Goal: Task Accomplishment & Management: Use online tool/utility

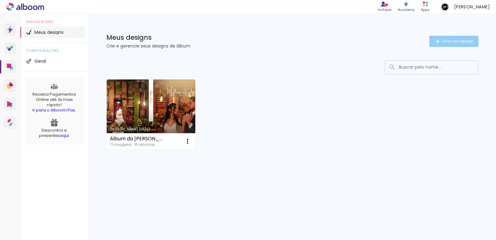
click at [457, 45] on paper-button "Criar um design" at bounding box center [454, 41] width 49 height 11
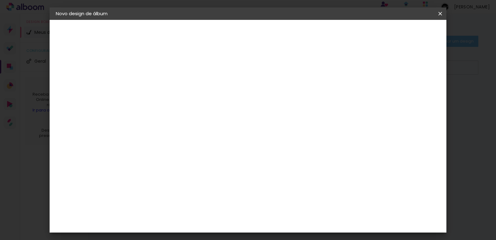
click at [157, 82] on input at bounding box center [157, 83] width 0 height 10
type input "Álbum do Francisco"
type paper-input "Álbum do Francisco"
click at [0, 0] on slot "Avançar" at bounding box center [0, 0] width 0 height 0
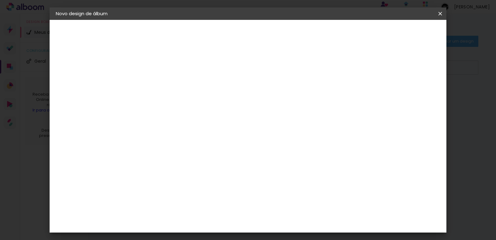
click at [168, 173] on div "Go image" at bounding box center [160, 178] width 15 height 10
click at [0, 0] on slot "Avançar" at bounding box center [0, 0] width 0 height 0
click at [181, 103] on input "text" at bounding box center [169, 108] width 24 height 10
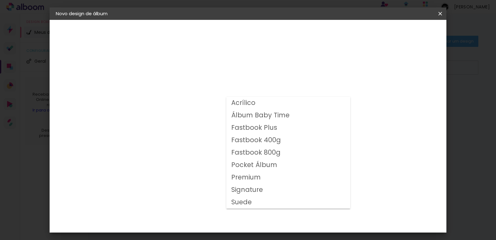
click at [0, 0] on slot "Fastbook 800g" at bounding box center [0, 0] width 0 height 0
type input "Fastbook 800g"
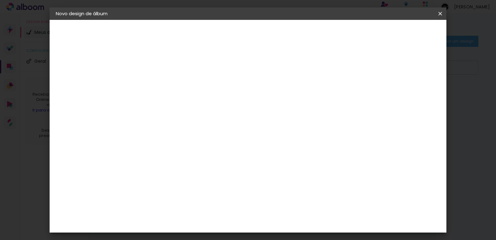
scroll to position [151, 0]
click at [199, 139] on span "25 × 25" at bounding box center [184, 147] width 29 height 16
click at [0, 0] on slot "Avançar" at bounding box center [0, 0] width 0 height 0
click at [354, 35] on span "Iniciar design" at bounding box center [339, 33] width 28 height 4
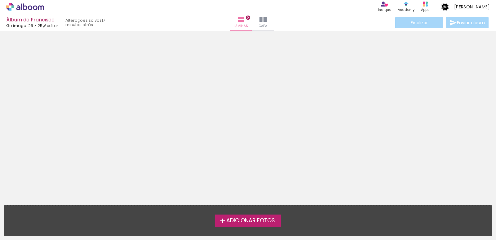
click at [243, 221] on span "Adicionar Fotos" at bounding box center [250, 221] width 49 height 6
click at [0, 0] on input "file" at bounding box center [0, 0] width 0 height 0
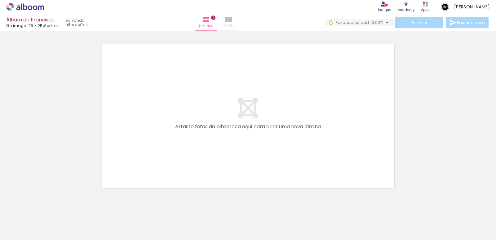
click at [232, 18] on iron-icon at bounding box center [228, 19] width 7 height 7
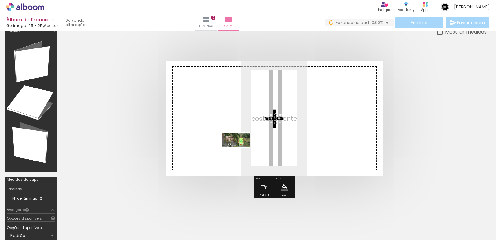
drag, startPoint x: 67, startPoint y: 218, endPoint x: 240, endPoint y: 151, distance: 186.3
click at [240, 151] on quentale-workspace at bounding box center [248, 120] width 496 height 240
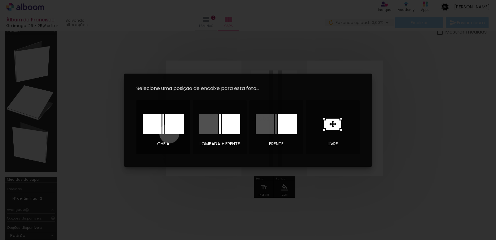
click at [169, 133] on div at bounding box center [174, 124] width 19 height 20
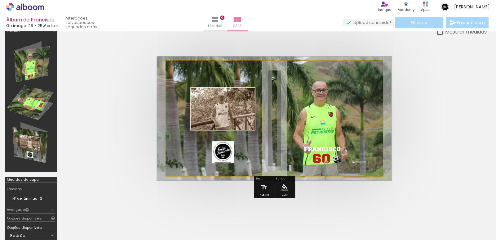
drag, startPoint x: 190, startPoint y: 75, endPoint x: 206, endPoint y: 75, distance: 16.1
type paper-slider "106"
click at [191, 74] on div at bounding box center [192, 77] width 6 height 6
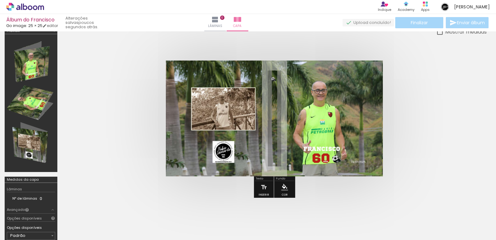
click at [317, 100] on quentale-photo at bounding box center [274, 118] width 217 height 116
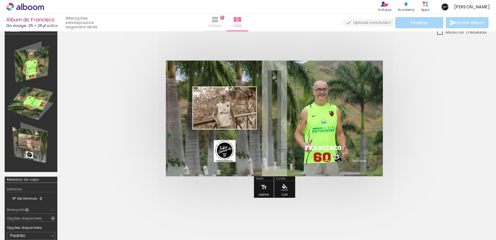
click at [219, 19] on iron-icon at bounding box center [215, 19] width 7 height 7
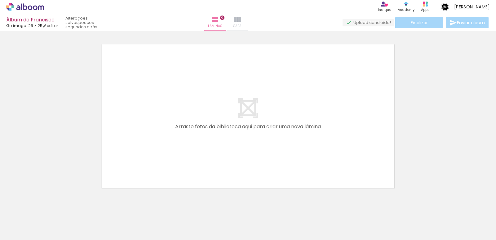
click at [241, 19] on iron-icon at bounding box center [237, 19] width 7 height 7
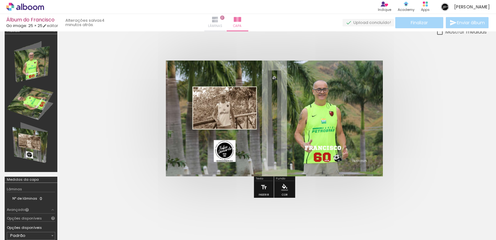
click at [219, 21] on iron-icon at bounding box center [215, 19] width 7 height 7
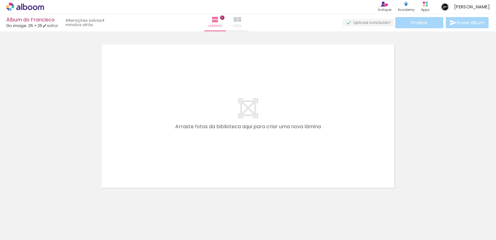
click at [241, 19] on iron-icon at bounding box center [237, 19] width 7 height 7
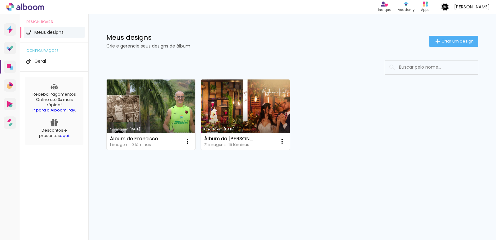
click at [172, 116] on link "Criado em [DATE]" at bounding box center [151, 114] width 89 height 70
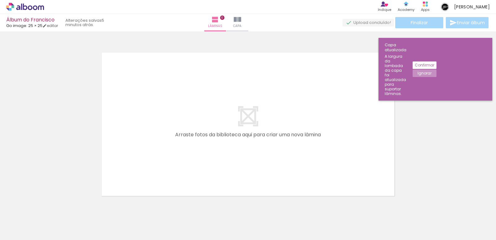
click at [29, 231] on span "Adicionar Fotos" at bounding box center [22, 231] width 19 height 7
click at [0, 0] on input "file" at bounding box center [0, 0] width 0 height 0
click at [228, 21] on iron-icon at bounding box center [224, 19] width 7 height 7
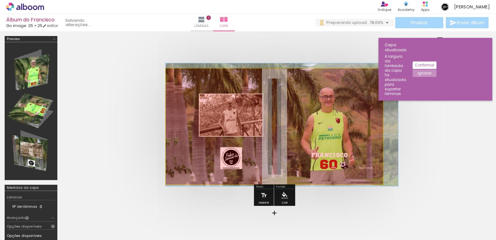
drag, startPoint x: 350, startPoint y: 131, endPoint x: 437, endPoint y: 130, distance: 87.2
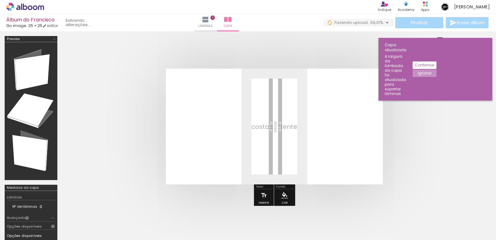
click at [58, 215] on div at bounding box center [62, 219] width 31 height 16
click at [60, 206] on span "Excluir" at bounding box center [60, 206] width 10 height 5
click at [50, 205] on iron-icon at bounding box center [48, 206] width 7 height 7
click at [13, 231] on iron-icon at bounding box center [8, 231] width 7 height 7
click at [0, 0] on input "file" at bounding box center [0, 0] width 0 height 0
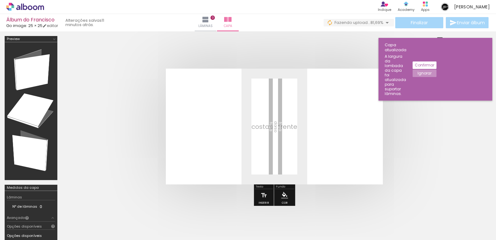
scroll to position [0, 2023]
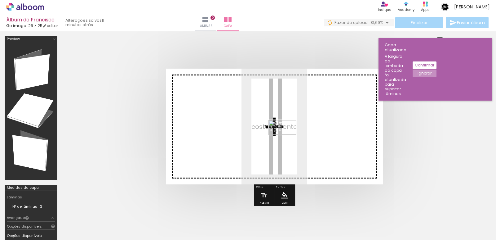
drag, startPoint x: 471, startPoint y: 219, endPoint x: 287, endPoint y: 139, distance: 200.3
click at [287, 139] on quentale-workspace at bounding box center [248, 120] width 496 height 240
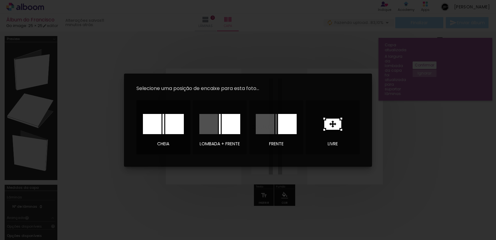
click at [170, 124] on div at bounding box center [174, 124] width 19 height 20
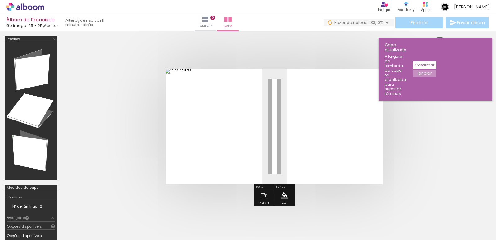
click at [0, 0] on slot "Confirmar" at bounding box center [0, 0] width 0 height 0
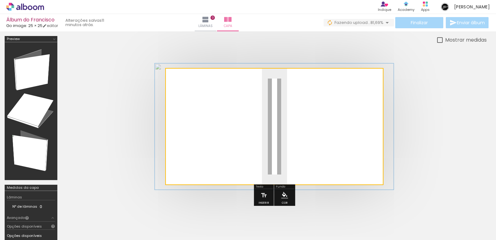
type paper-slider "109"
click at [193, 83] on div at bounding box center [192, 85] width 6 height 6
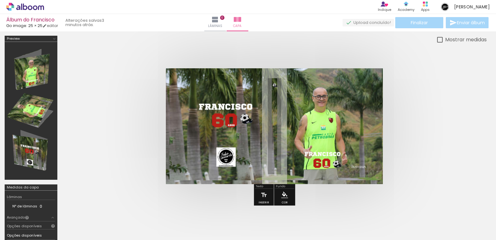
scroll to position [0, 0]
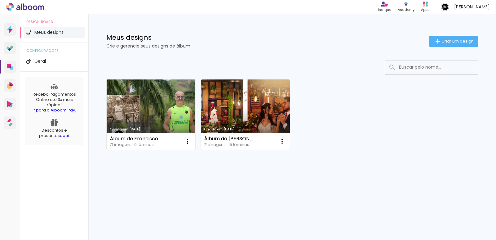
click at [148, 105] on link "Criado em [DATE]" at bounding box center [151, 114] width 89 height 70
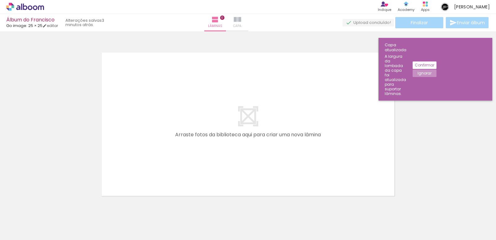
click at [242, 23] on span "Capa" at bounding box center [237, 26] width 8 height 6
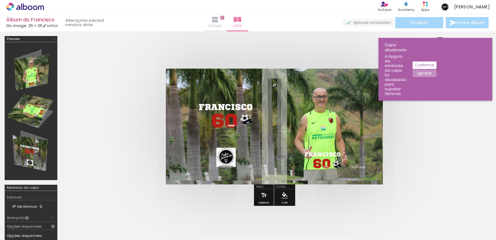
click at [219, 21] on iron-icon at bounding box center [215, 19] width 7 height 7
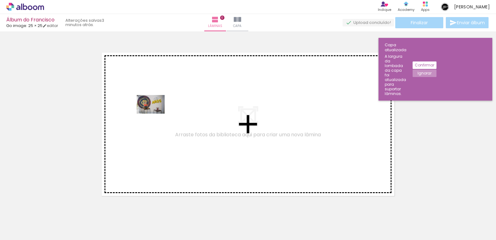
drag, startPoint x: 68, startPoint y: 220, endPoint x: 155, endPoint y: 114, distance: 138.0
click at [155, 114] on quentale-workspace at bounding box center [248, 120] width 496 height 240
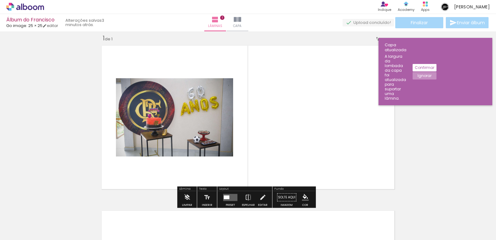
scroll to position [8, 0]
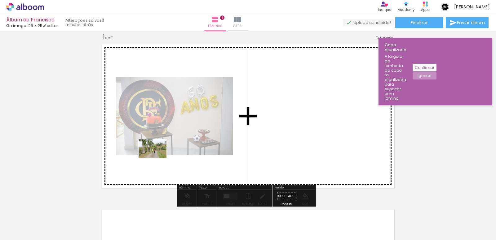
drag, startPoint x: 105, startPoint y: 220, endPoint x: 157, endPoint y: 158, distance: 81.6
click at [157, 158] on quentale-workspace at bounding box center [248, 120] width 496 height 240
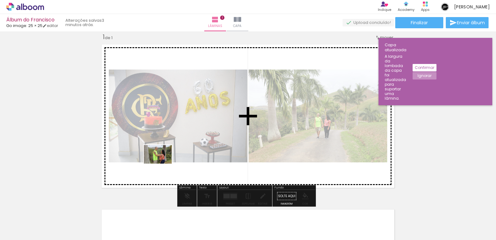
drag, startPoint x: 136, startPoint y: 224, endPoint x: 163, endPoint y: 163, distance: 66.1
click at [163, 163] on quentale-workspace at bounding box center [248, 120] width 496 height 240
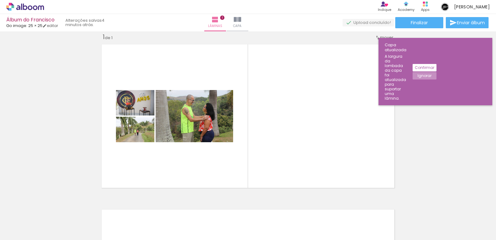
click at [239, 221] on div at bounding box center [236, 219] width 31 height 20
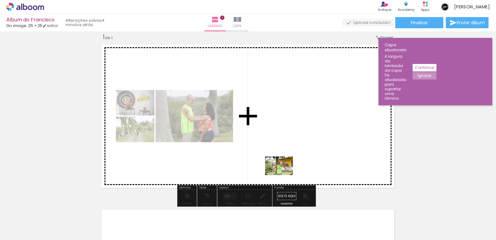
drag, startPoint x: 268, startPoint y: 220, endPoint x: 284, endPoint y: 175, distance: 47.7
click at [284, 175] on quentale-workspace at bounding box center [248, 120] width 496 height 240
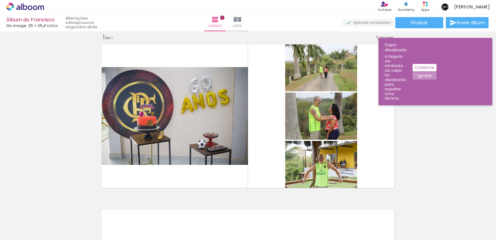
scroll to position [0, 0]
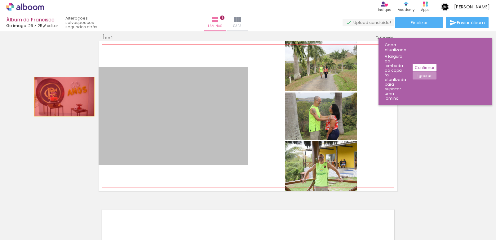
drag, startPoint x: 118, startPoint y: 95, endPoint x: 62, endPoint y: 96, distance: 55.8
click at [62, 96] on div "Inserir lâmina 1 de 1" at bounding box center [248, 190] width 496 height 330
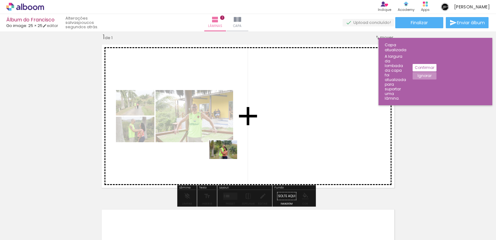
drag, startPoint x: 173, startPoint y: 221, endPoint x: 228, endPoint y: 159, distance: 82.8
click at [228, 159] on quentale-workspace at bounding box center [248, 120] width 496 height 240
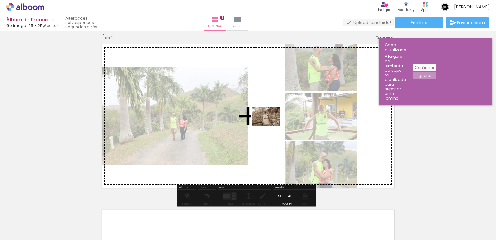
drag, startPoint x: 242, startPoint y: 215, endPoint x: 271, endPoint y: 126, distance: 94.2
click at [271, 126] on quentale-workspace at bounding box center [248, 120] width 496 height 240
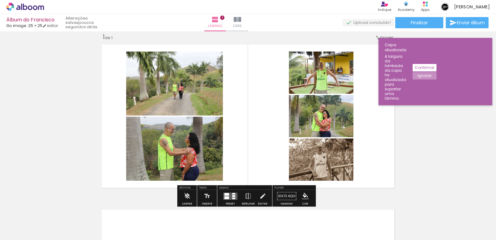
click at [232, 195] on div at bounding box center [233, 196] width 3 height 2
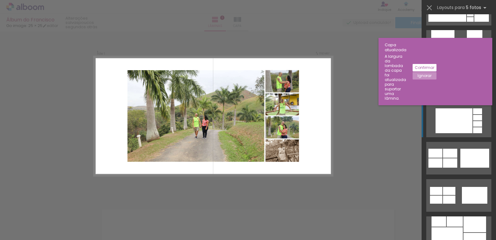
scroll to position [527, 0]
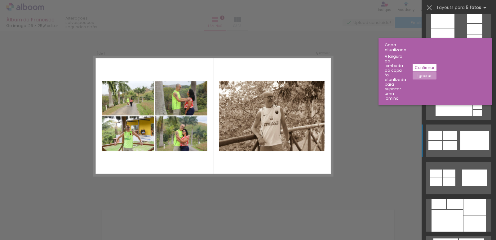
click at [471, 139] on div at bounding box center [475, 140] width 29 height 19
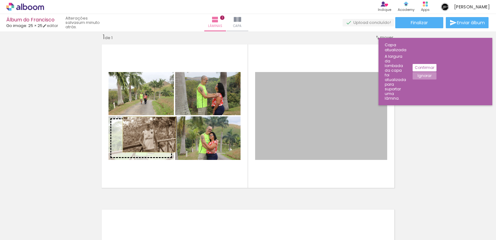
drag, startPoint x: 289, startPoint y: 122, endPoint x: 147, endPoint y: 134, distance: 142.6
click at [0, 0] on slot at bounding box center [0, 0] width 0 height 0
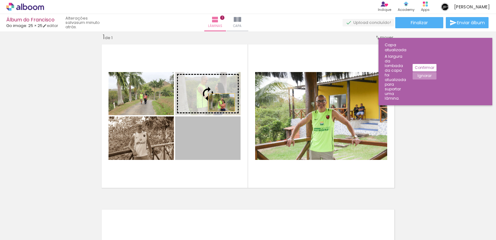
drag, startPoint x: 216, startPoint y: 136, endPoint x: 219, endPoint y: 102, distance: 34.2
click at [0, 0] on slot at bounding box center [0, 0] width 0 height 0
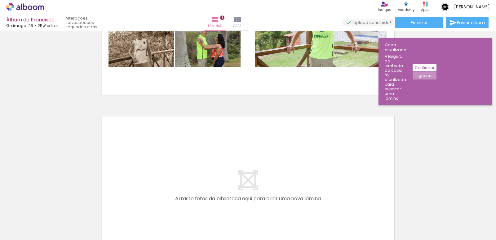
scroll to position [132, 0]
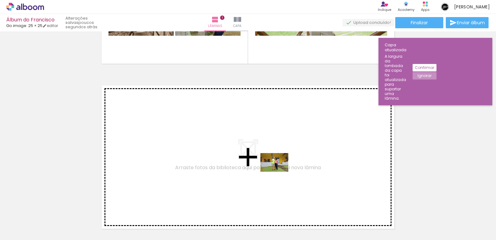
drag, startPoint x: 271, startPoint y: 223, endPoint x: 279, endPoint y: 172, distance: 52.1
click at [279, 172] on quentale-workspace at bounding box center [248, 120] width 496 height 240
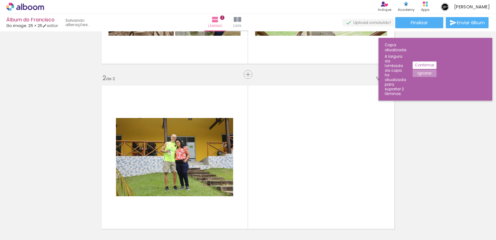
scroll to position [173, 0]
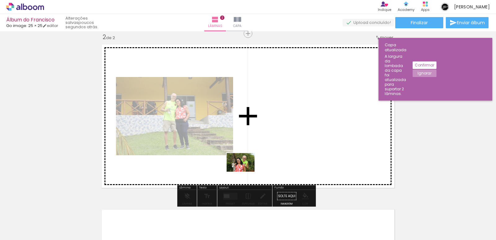
drag, startPoint x: 240, startPoint y: 222, endPoint x: 245, endPoint y: 172, distance: 51.1
click at [245, 172] on quentale-workspace at bounding box center [248, 120] width 496 height 240
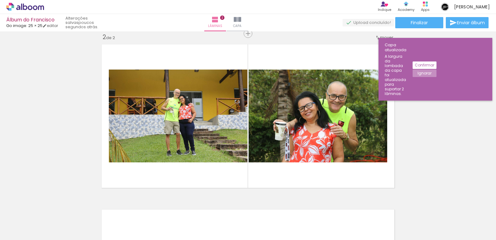
scroll to position [0, 346]
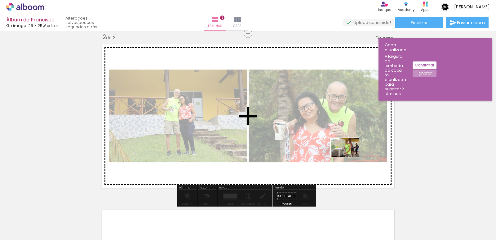
drag, startPoint x: 351, startPoint y: 219, endPoint x: 350, endPoint y: 157, distance: 62.0
click at [350, 157] on quentale-workspace at bounding box center [248, 120] width 496 height 240
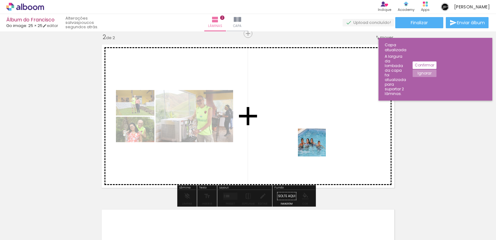
drag, startPoint x: 372, startPoint y: 219, endPoint x: 338, endPoint y: 140, distance: 86.4
click at [313, 143] on quentale-workspace at bounding box center [248, 120] width 496 height 240
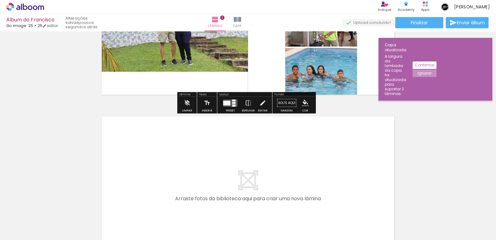
scroll to position [297, 0]
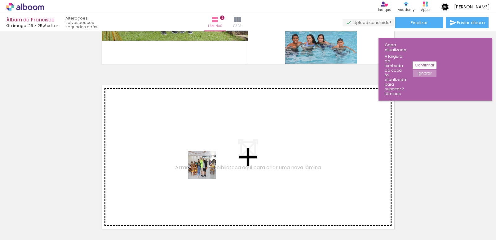
drag, startPoint x: 207, startPoint y: 222, endPoint x: 207, endPoint y: 169, distance: 52.7
click at [207, 169] on quentale-workspace at bounding box center [248, 120] width 496 height 240
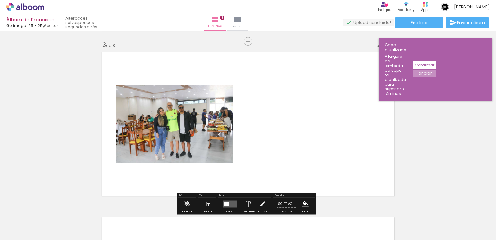
scroll to position [338, 0]
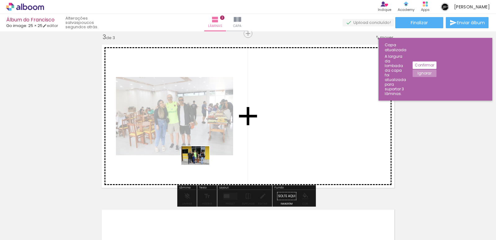
drag, startPoint x: 180, startPoint y: 222, endPoint x: 200, endPoint y: 165, distance: 60.8
click at [200, 165] on quentale-workspace at bounding box center [248, 120] width 496 height 240
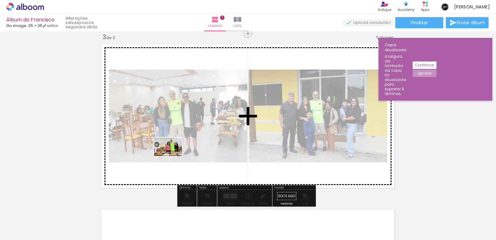
drag, startPoint x: 151, startPoint y: 222, endPoint x: 173, endPoint y: 156, distance: 69.9
click at [173, 156] on quentale-workspace at bounding box center [248, 120] width 496 height 240
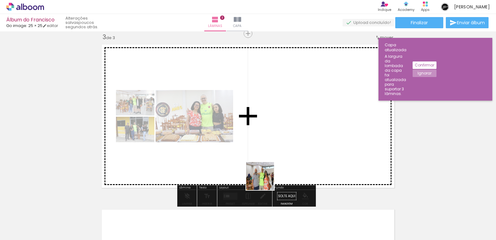
drag, startPoint x: 250, startPoint y: 224, endPoint x: 279, endPoint y: 160, distance: 69.5
click at [279, 160] on quentale-workspace at bounding box center [248, 120] width 496 height 240
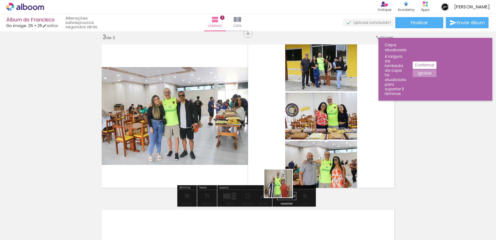
drag, startPoint x: 291, startPoint y: 222, endPoint x: 302, endPoint y: 204, distance: 22.0
click at [283, 177] on quentale-workspace at bounding box center [248, 120] width 496 height 240
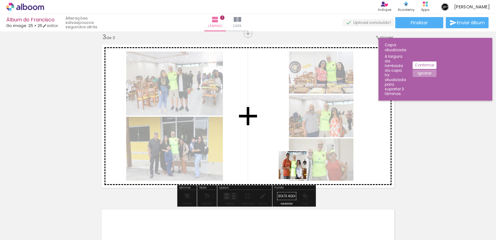
drag, startPoint x: 315, startPoint y: 221, endPoint x: 297, endPoint y: 170, distance: 54.7
click at [297, 170] on quentale-workspace at bounding box center [248, 120] width 496 height 240
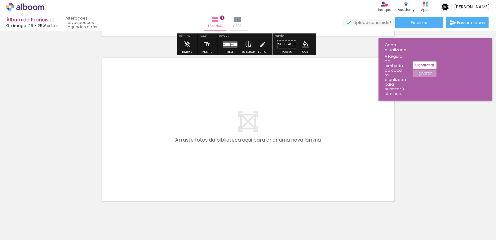
scroll to position [493, 0]
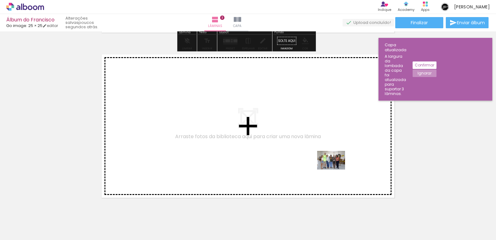
drag, startPoint x: 353, startPoint y: 225, endPoint x: 336, endPoint y: 169, distance: 58.1
click at [336, 169] on quentale-workspace at bounding box center [248, 120] width 496 height 240
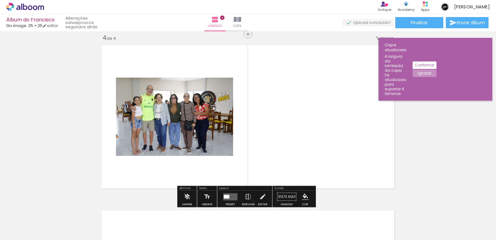
scroll to position [503, 0]
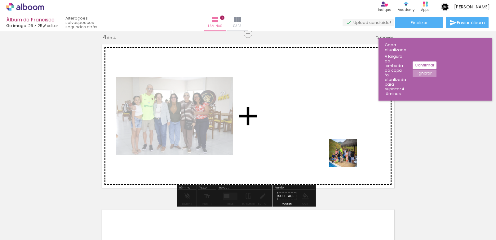
drag, startPoint x: 388, startPoint y: 221, endPoint x: 348, endPoint y: 157, distance: 74.9
click at [348, 157] on quentale-workspace at bounding box center [248, 120] width 496 height 240
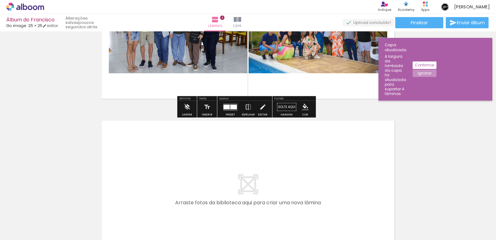
scroll to position [596, 0]
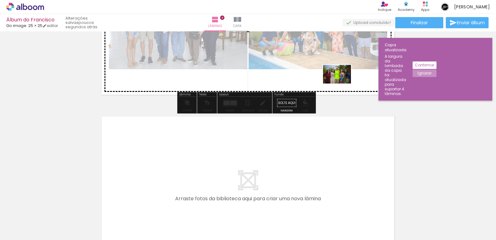
drag, startPoint x: 418, startPoint y: 225, endPoint x: 342, endPoint y: 83, distance: 160.7
click at [342, 83] on quentale-workspace at bounding box center [248, 120] width 496 height 240
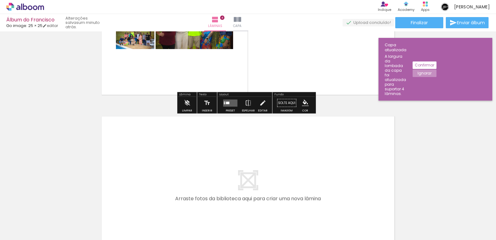
scroll to position [534, 0]
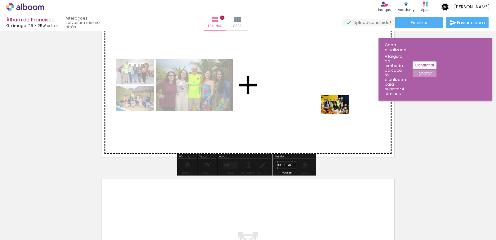
drag, startPoint x: 325, startPoint y: 220, endPoint x: 340, endPoint y: 114, distance: 107.4
click at [340, 114] on quentale-workspace at bounding box center [248, 120] width 496 height 240
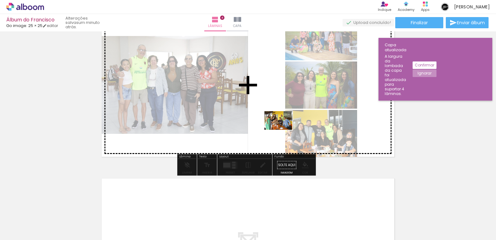
drag, startPoint x: 298, startPoint y: 220, endPoint x: 496, endPoint y: 136, distance: 215.4
click at [283, 129] on quentale-workspace at bounding box center [248, 120] width 496 height 240
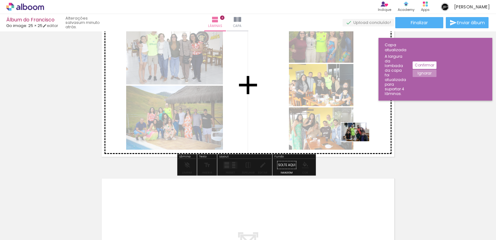
drag, startPoint x: 361, startPoint y: 224, endPoint x: 360, endPoint y: 141, distance: 82.5
click at [360, 141] on quentale-workspace at bounding box center [248, 120] width 496 height 240
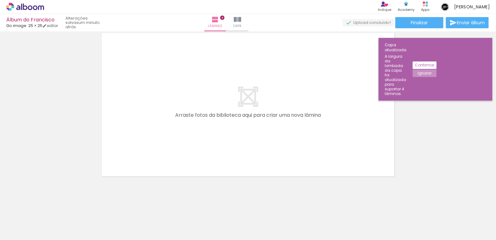
scroll to position [0, 1390]
click at [0, 0] on slot "Confirmar" at bounding box center [0, 0] width 0 height 0
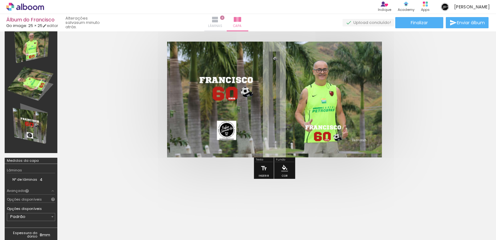
scroll to position [25, 0]
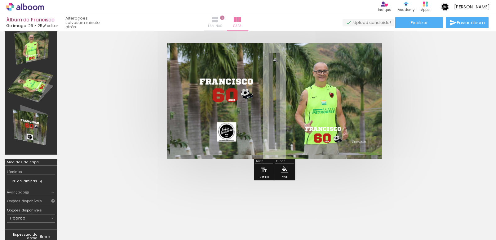
click at [219, 21] on iron-icon at bounding box center [215, 19] width 7 height 7
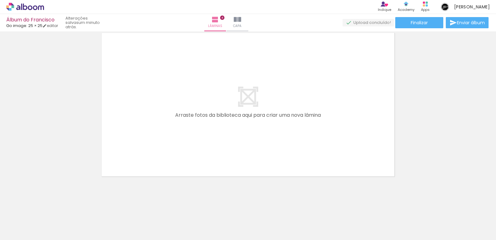
scroll to position [0, 666]
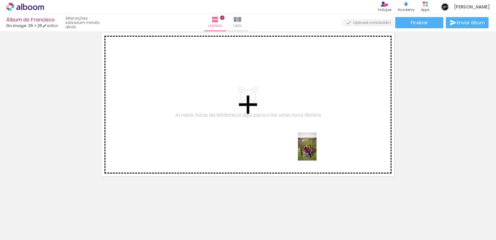
drag, startPoint x: 301, startPoint y: 223, endPoint x: 317, endPoint y: 151, distance: 73.6
click at [317, 151] on quentale-workspace at bounding box center [248, 120] width 496 height 240
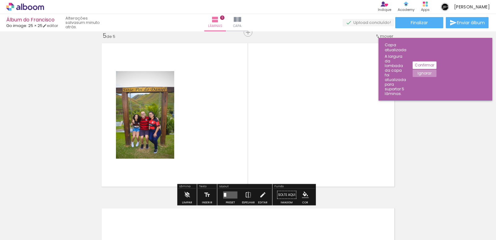
scroll to position [668, 0]
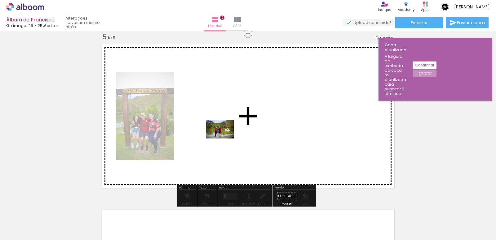
drag, startPoint x: 191, startPoint y: 221, endPoint x: 225, endPoint y: 138, distance: 89.0
click at [225, 138] on quentale-workspace at bounding box center [248, 120] width 496 height 240
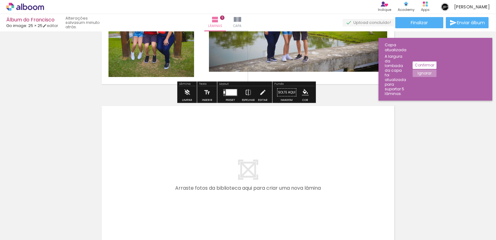
scroll to position [792, 0]
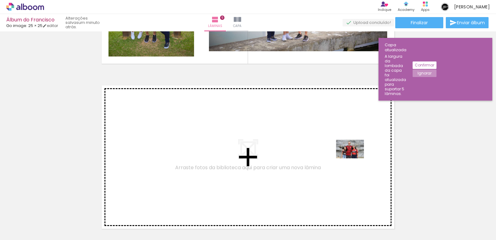
drag, startPoint x: 336, startPoint y: 219, endPoint x: 355, endPoint y: 158, distance: 64.0
click at [355, 158] on quentale-workspace at bounding box center [248, 120] width 496 height 240
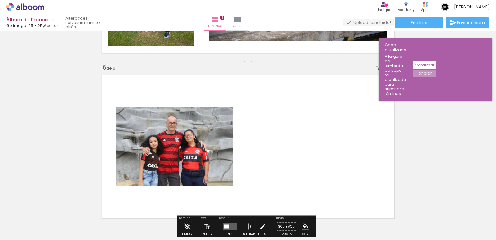
scroll to position [833, 0]
